Goal: Task Accomplishment & Management: Manage account settings

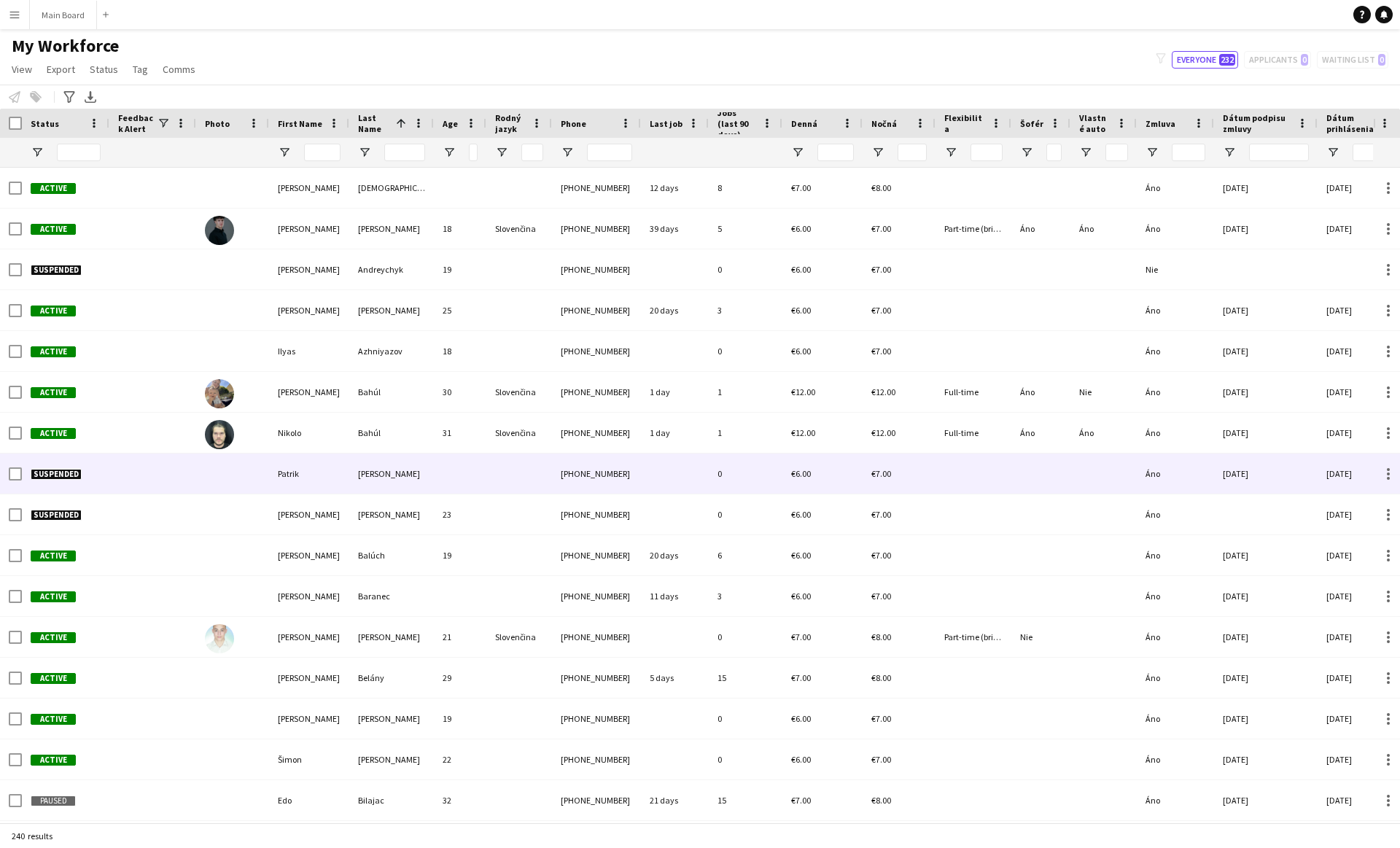
click at [734, 465] on div "0" at bounding box center [745, 473] width 73 height 40
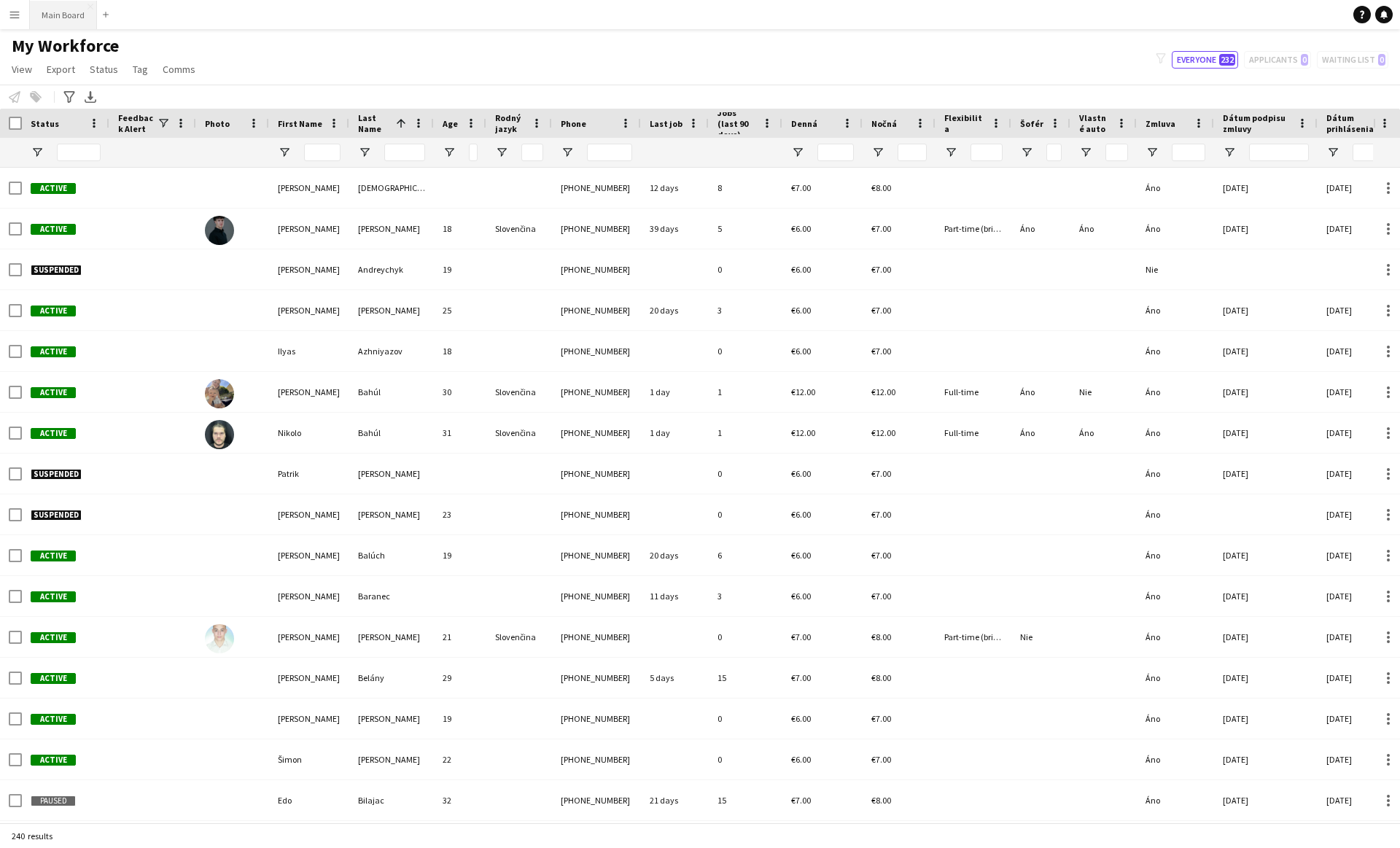
click at [57, 22] on button "Main Board Close" at bounding box center [63, 15] width 67 height 29
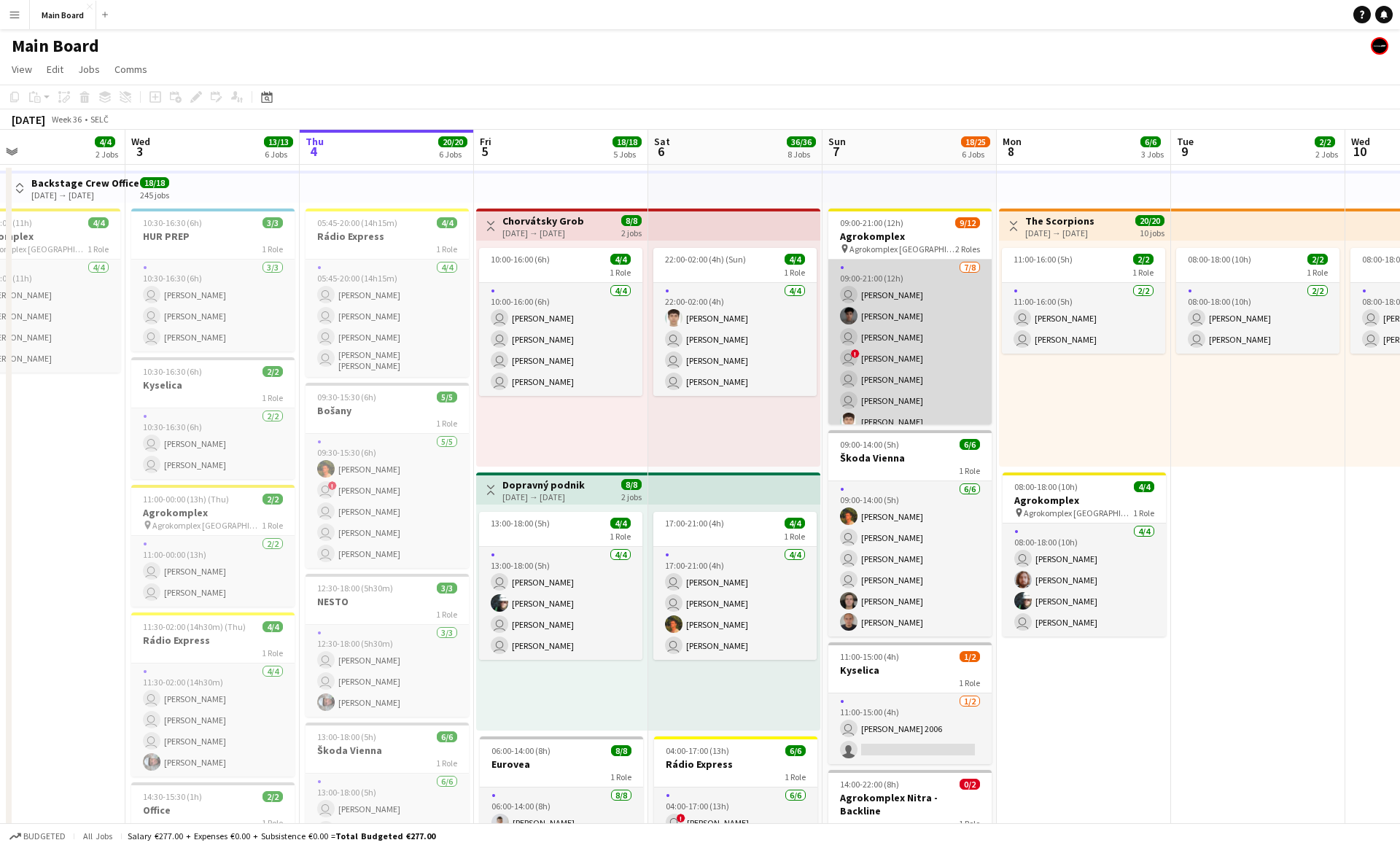
click at [951, 405] on app-card-role "[DATE] 09:00-21:00 (12h) user [PERSON_NAME] Zvozil Matej [PERSON_NAME] user [PE…" at bounding box center [910, 359] width 163 height 198
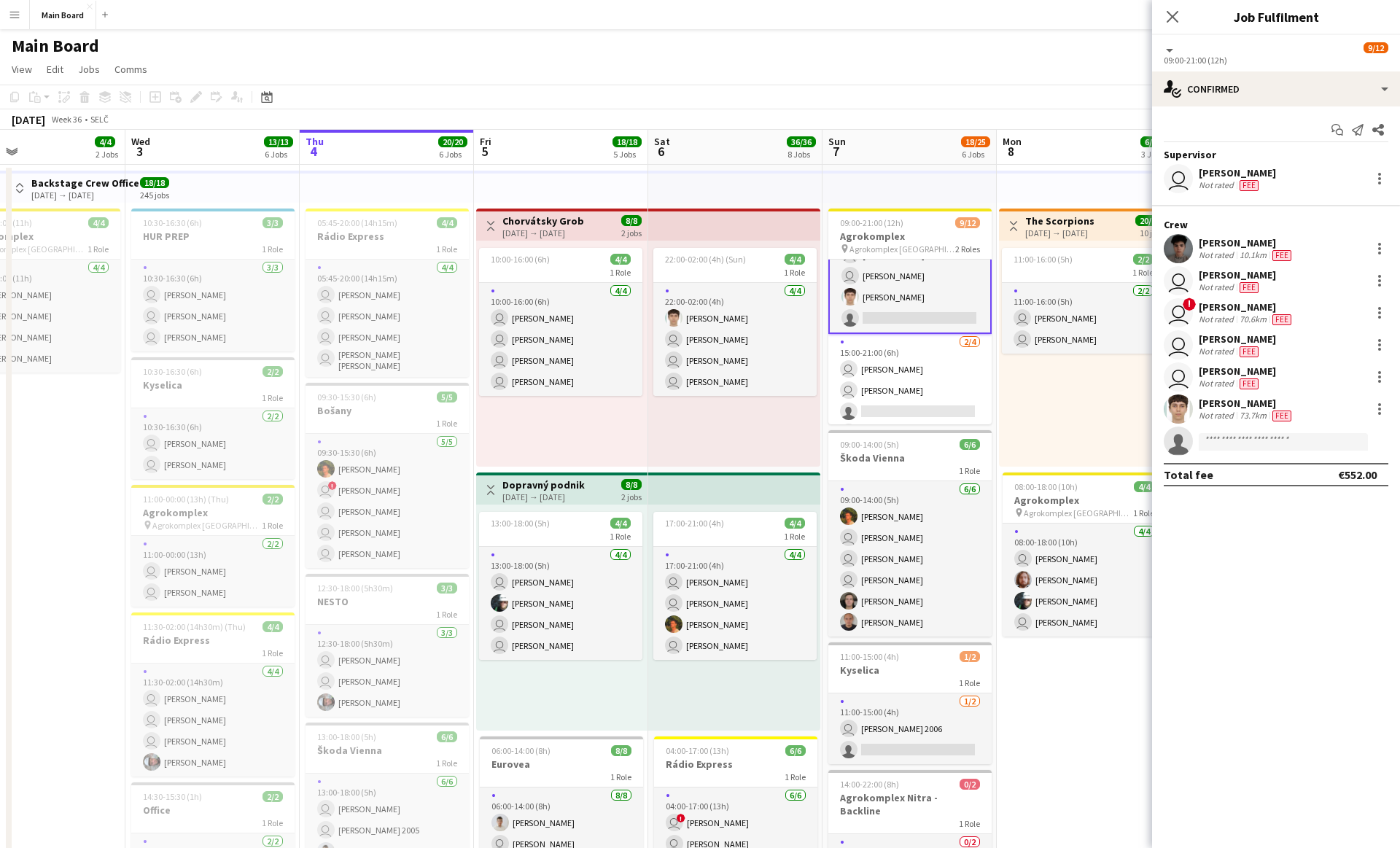
scroll to position [149, 0]
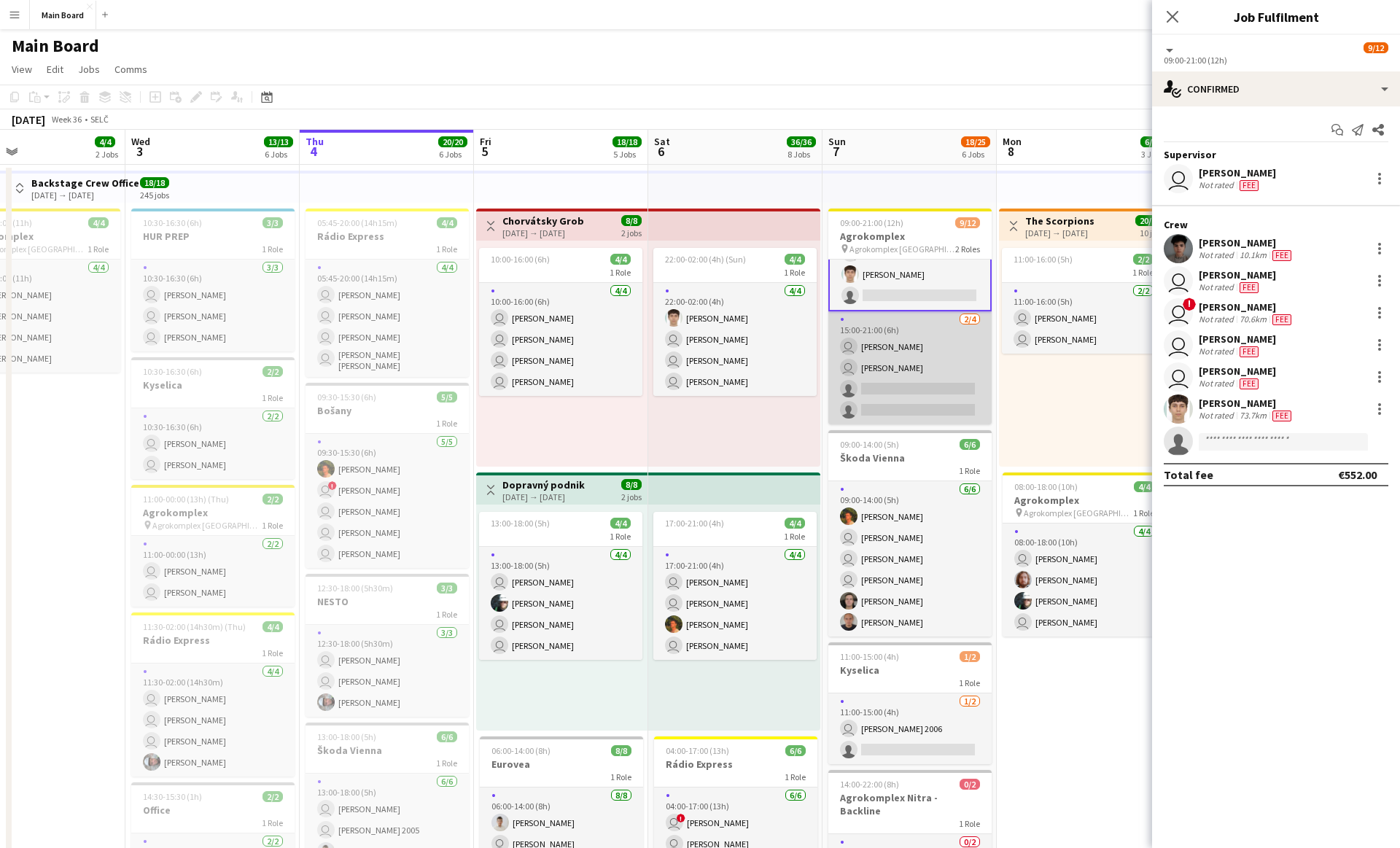
click at [880, 345] on app-card-role "[DATE] 15:00-21:00 (6h) user [PERSON_NAME] user [PERSON_NAME] single-neutral-ac…" at bounding box center [910, 368] width 163 height 113
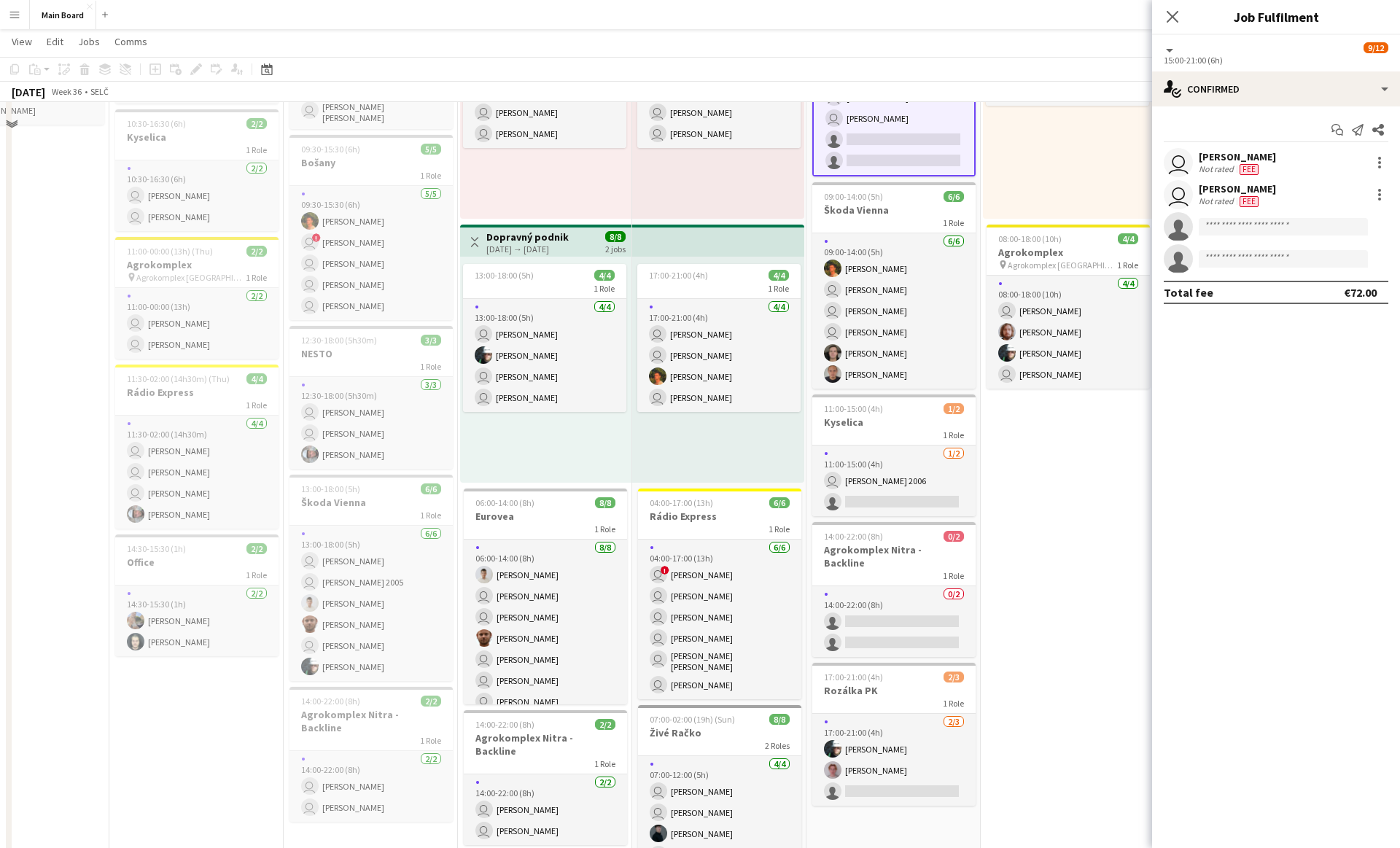
scroll to position [0, 0]
